Goal: Task Accomplishment & Management: Use online tool/utility

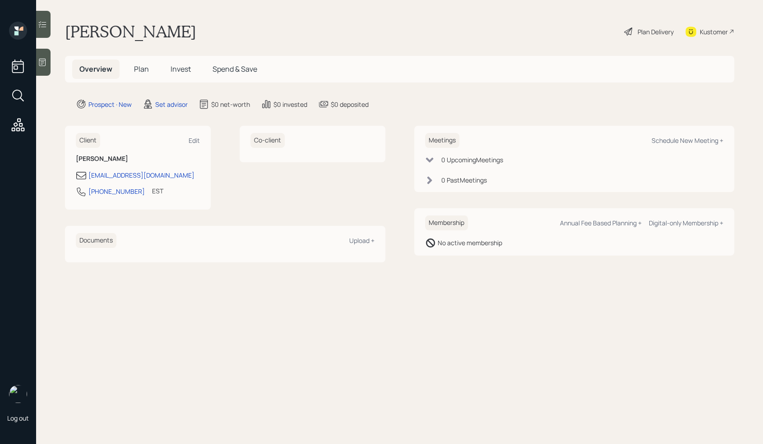
click at [38, 66] on icon at bounding box center [42, 62] width 9 height 9
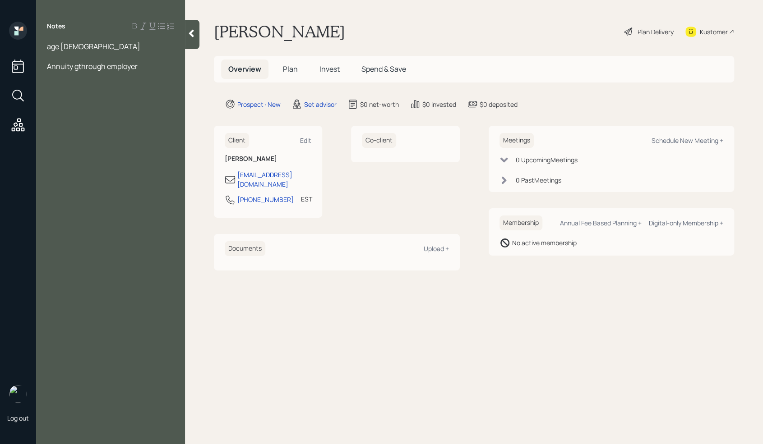
click at [63, 58] on div at bounding box center [110, 56] width 127 height 10
click at [74, 44] on div "age [DEMOGRAPHIC_DATA]" at bounding box center [110, 46] width 127 height 10
click at [104, 77] on span "Annuity through employer" at bounding box center [90, 76] width 87 height 10
click at [92, 65] on div "Assets" at bounding box center [110, 66] width 127 height 10
click at [119, 85] on span "Annuity through the employer" at bounding box center [96, 86] width 99 height 10
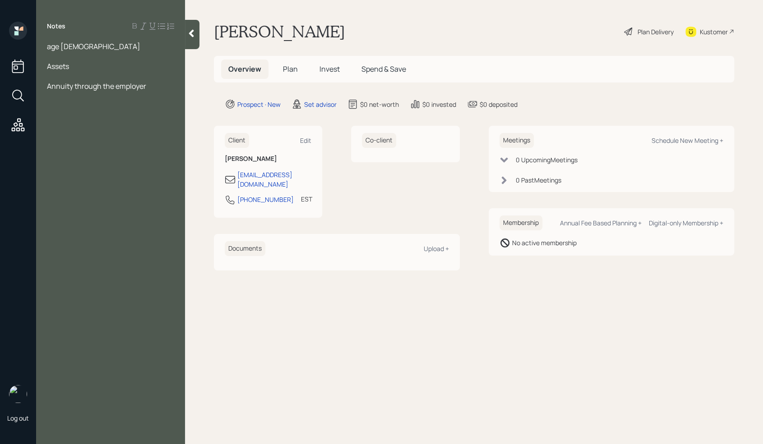
click at [114, 85] on span "Annuity through the employer" at bounding box center [96, 86] width 99 height 10
click at [132, 97] on div "Notes age [DEMOGRAPHIC_DATA] Assets Annuity through the employer" at bounding box center [110, 228] width 149 height 412
click at [149, 90] on div "Annuity through the employer" at bounding box center [110, 86] width 127 height 10
click at [59, 55] on div at bounding box center [110, 56] width 127 height 10
click at [61, 78] on div at bounding box center [110, 76] width 127 height 10
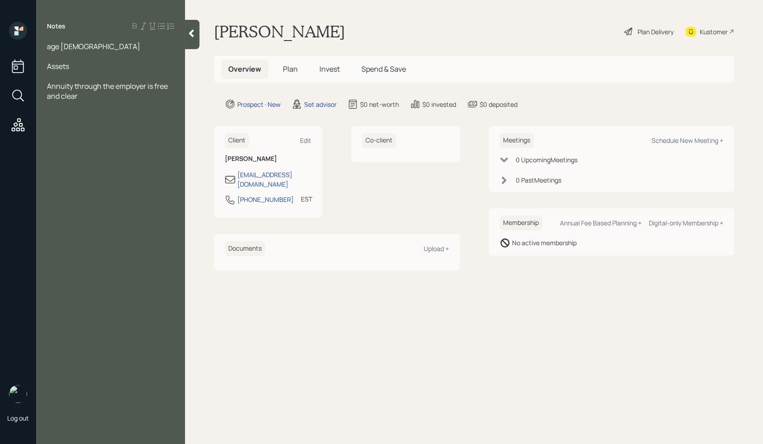
click at [95, 99] on div "Annuity through the employer is free and clear" at bounding box center [110, 91] width 127 height 20
click at [83, 97] on span "Annuity through the employer is free and clear- 60866" at bounding box center [108, 91] width 122 height 20
click at [94, 99] on span "Annuity through the employer is free and clear- $60866" at bounding box center [108, 91] width 122 height 20
click at [123, 100] on div "Annuity through the employer is free and clear- $60,866" at bounding box center [110, 91] width 127 height 20
click at [145, 88] on span "Annuity through the employer is free and clear- $60,866" at bounding box center [108, 91] width 122 height 20
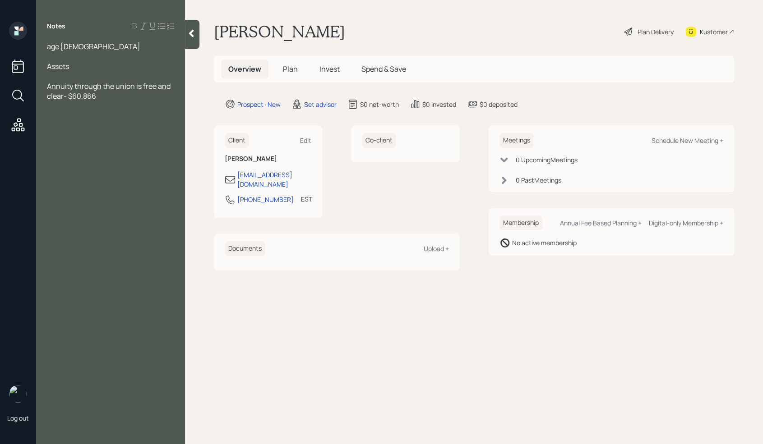
click at [129, 99] on div "Annuity through the union is free and clear- $60,866" at bounding box center [110, 91] width 127 height 20
click at [63, 106] on span "76k950k in cd)" at bounding box center [71, 106] width 49 height 10
click at [64, 105] on span "76k9(50k in cd)" at bounding box center [73, 106] width 52 height 10
click at [102, 110] on div "76k (50k in cd)" at bounding box center [110, 106] width 127 height 10
click at [59, 59] on div at bounding box center [110, 56] width 127 height 10
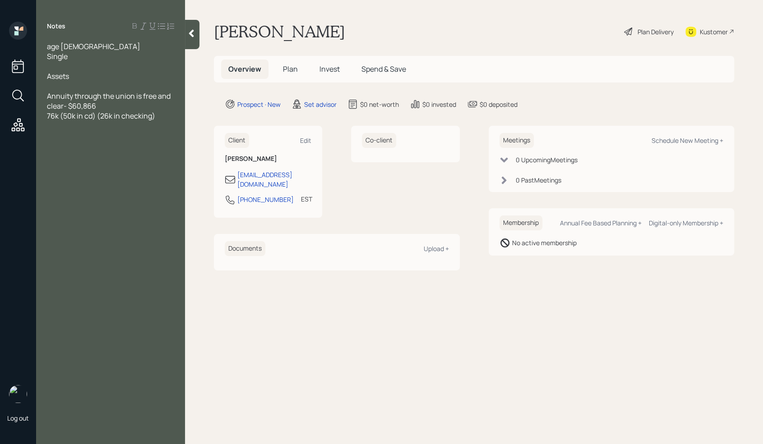
click at [88, 86] on div at bounding box center [110, 86] width 127 height 10
click at [168, 106] on div "76k (50k in cd) (26k in checking)" at bounding box center [110, 106] width 127 height 10
click at [66, 118] on div at bounding box center [110, 116] width 127 height 10
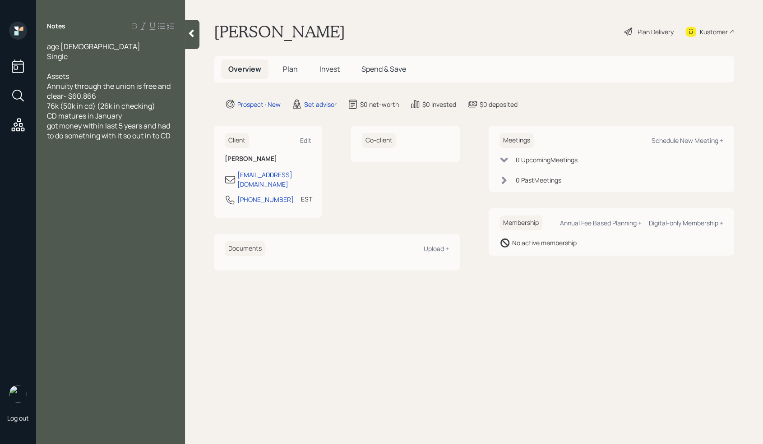
click at [182, 130] on div "age [DEMOGRAPHIC_DATA] Single Assets Annuity through the union is free and clea…" at bounding box center [110, 115] width 149 height 149
click at [177, 135] on div "age [DEMOGRAPHIC_DATA] Single Assets Annuity through the union is free and clea…" at bounding box center [110, 115] width 149 height 149
click at [175, 135] on div "age [DEMOGRAPHIC_DATA] Single Assets Annuity through the union is free and clea…" at bounding box center [110, 115] width 149 height 149
click at [171, 135] on span "got money within last 5 years and had to do something with it so out in to CD" at bounding box center [109, 131] width 124 height 20
click at [100, 198] on div "Expenses" at bounding box center [110, 195] width 127 height 10
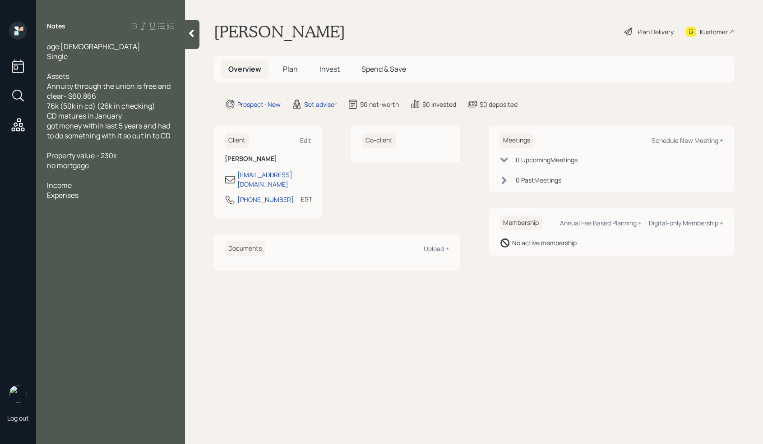
click at [60, 61] on div at bounding box center [110, 66] width 127 height 10
click at [87, 185] on div "Income" at bounding box center [110, 185] width 127 height 10
click at [66, 193] on span "Annula income - 60k a year" at bounding box center [92, 195] width 90 height 10
click at [145, 194] on div "Annual income - 60k a year" at bounding box center [110, 195] width 127 height 10
click at [105, 253] on div at bounding box center [110, 255] width 127 height 10
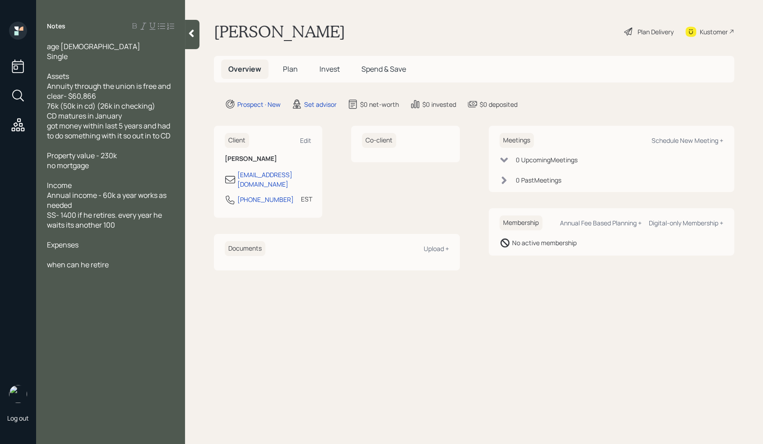
click at [74, 252] on div at bounding box center [110, 255] width 127 height 10
click at [69, 67] on div at bounding box center [110, 66] width 127 height 10
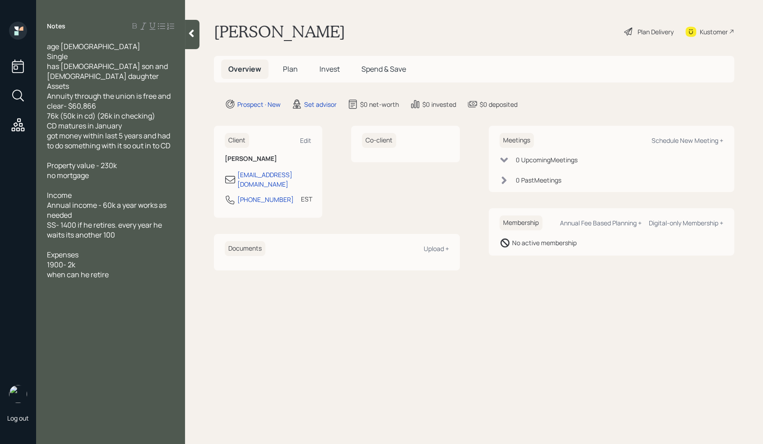
click at [89, 264] on div "1900- 2k" at bounding box center [110, 265] width 127 height 10
click at [79, 271] on div at bounding box center [110, 275] width 127 height 10
click at [66, 371] on div at bounding box center [110, 374] width 127 height 10
click at [131, 335] on div "when can he retire" at bounding box center [110, 334] width 127 height 10
click at [105, 329] on span "when can he retire" at bounding box center [78, 334] width 62 height 10
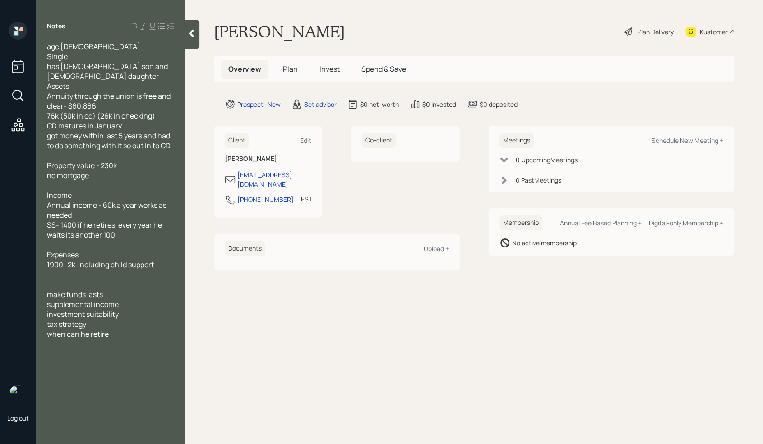
click at [118, 334] on div "when can he retire" at bounding box center [110, 334] width 127 height 10
click at [101, 324] on div "tax strategy" at bounding box center [110, 324] width 127 height 10
click at [64, 106] on span "Annuity through the union is free and clear- $60,866" at bounding box center [109, 101] width 125 height 20
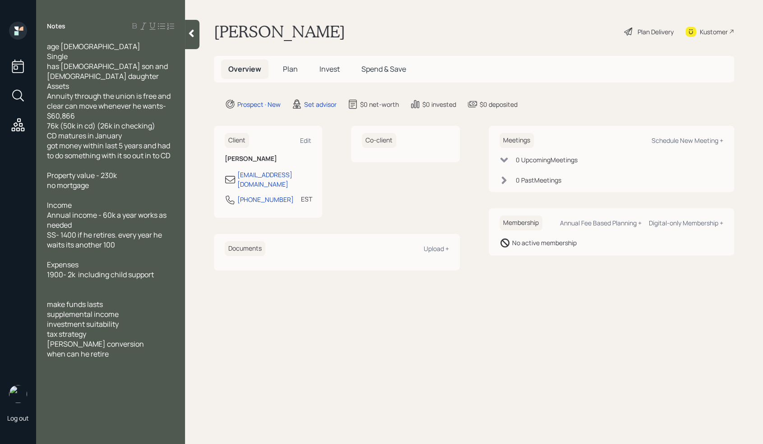
click at [263, 346] on main "[PERSON_NAME] Plan Delivery Kustomer Overview Plan Invest Spend & Save Prospect…" at bounding box center [474, 222] width 578 height 444
click at [193, 30] on icon at bounding box center [191, 34] width 5 height 8
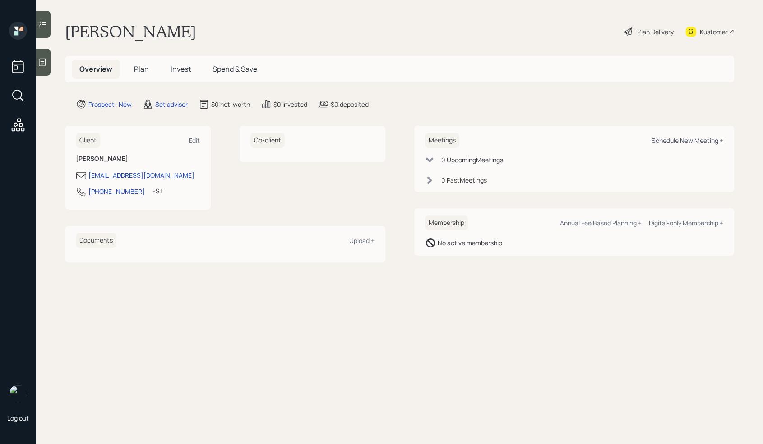
click at [700, 138] on div "Schedule New Meeting +" at bounding box center [687, 140] width 72 height 9
select select "round-[PERSON_NAME]"
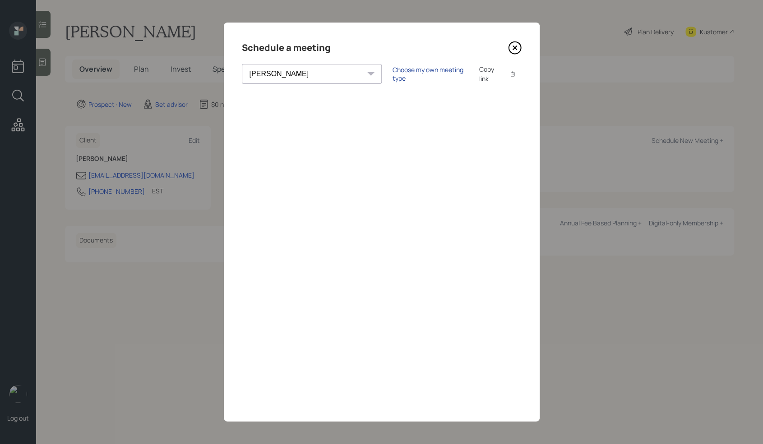
click at [392, 77] on div "Choose my own meeting type" at bounding box center [430, 73] width 76 height 17
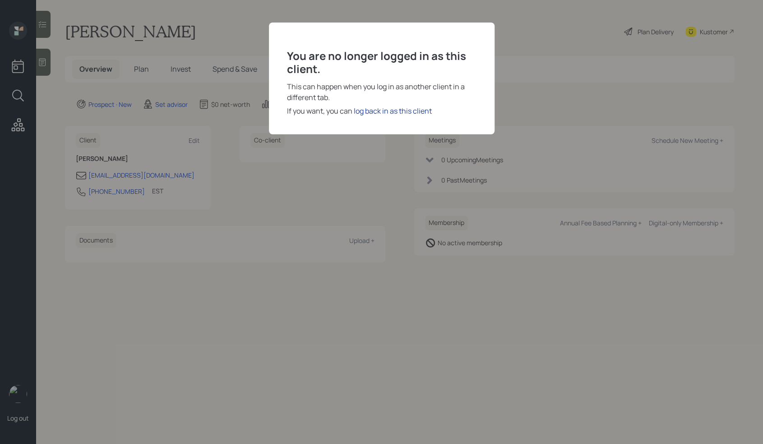
click at [363, 109] on div "log back in as this client" at bounding box center [393, 111] width 78 height 11
